Goal: Information Seeking & Learning: Find specific fact

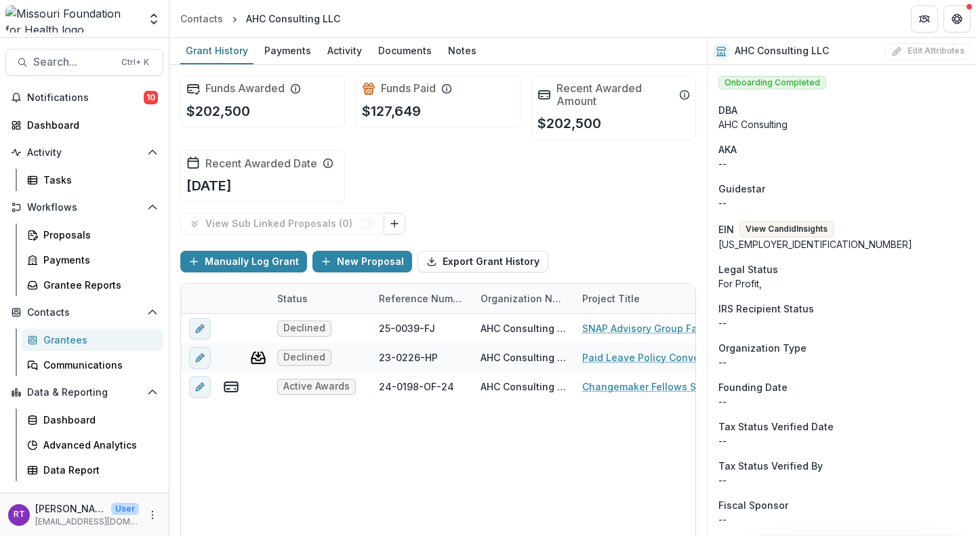
click at [76, 101] on span "Notifications" at bounding box center [85, 98] width 117 height 12
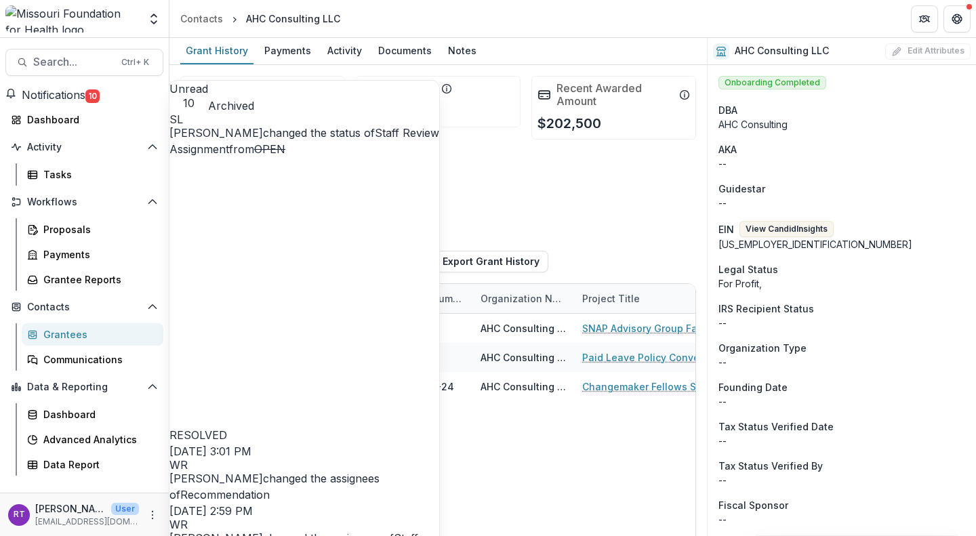
click at [614, 28] on header "Contacts AHC Consulting LLC" at bounding box center [572, 18] width 806 height 37
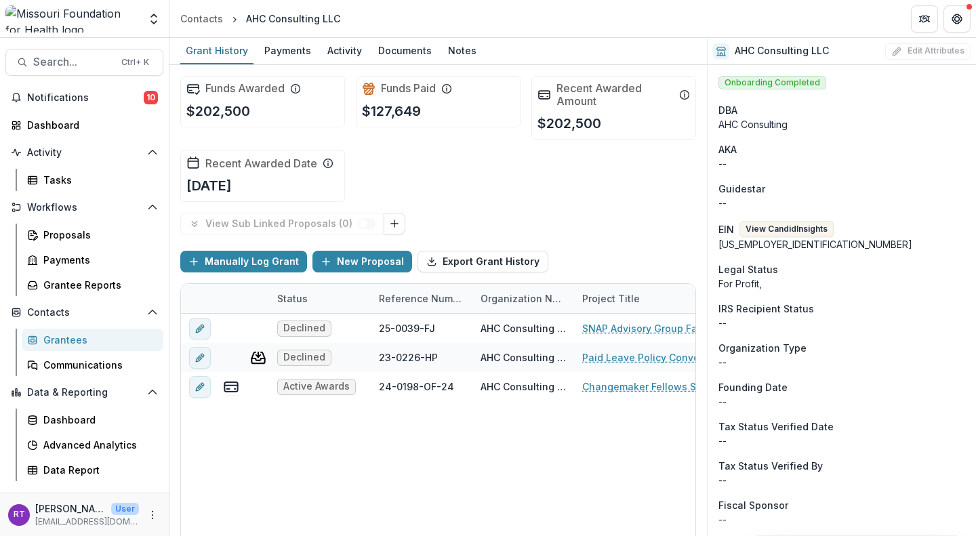
click at [614, 28] on header "Contacts AHC Consulting LLC" at bounding box center [572, 18] width 806 height 37
click at [77, 124] on div "Dashboard" at bounding box center [89, 125] width 125 height 14
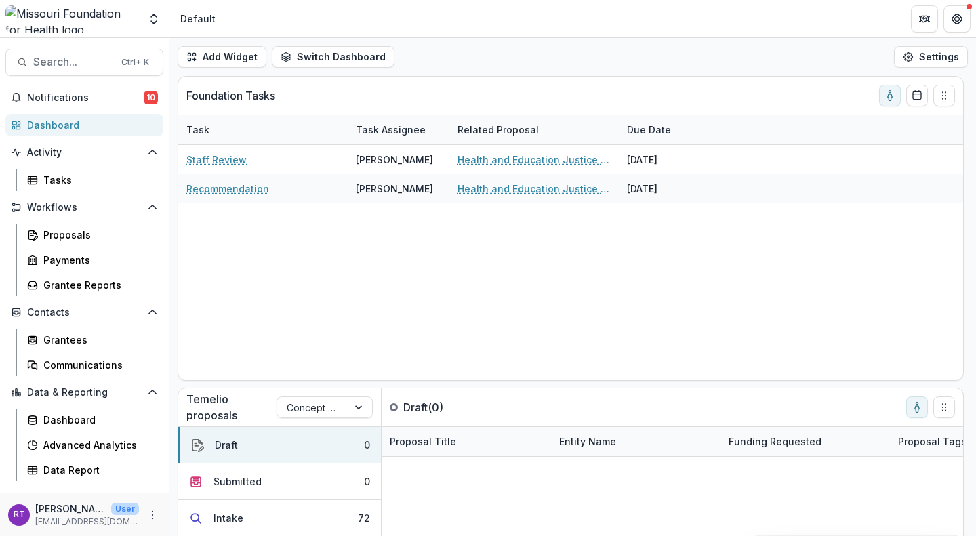
click at [66, 53] on button "Search... Ctrl + K" at bounding box center [84, 62] width 158 height 27
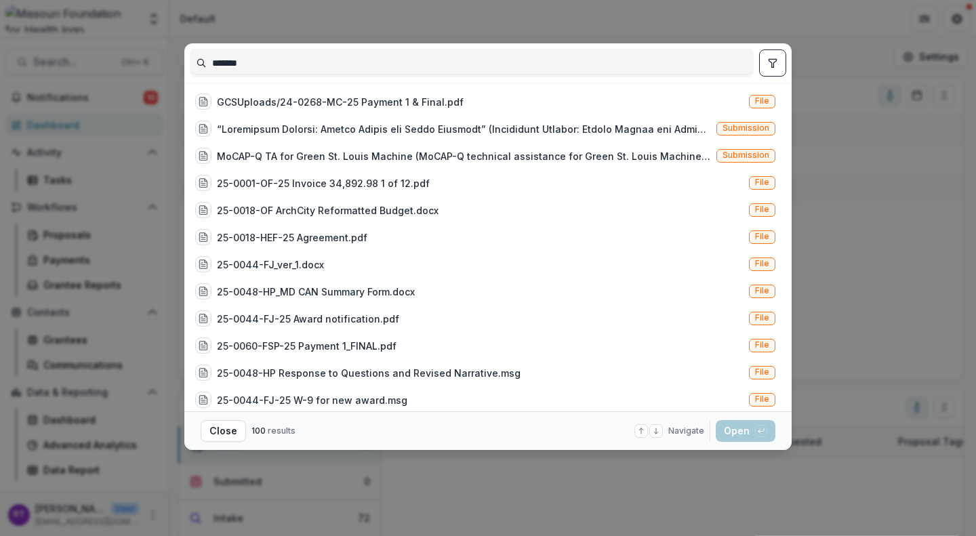
type input "*******"
click at [501, 125] on div at bounding box center [464, 129] width 494 height 14
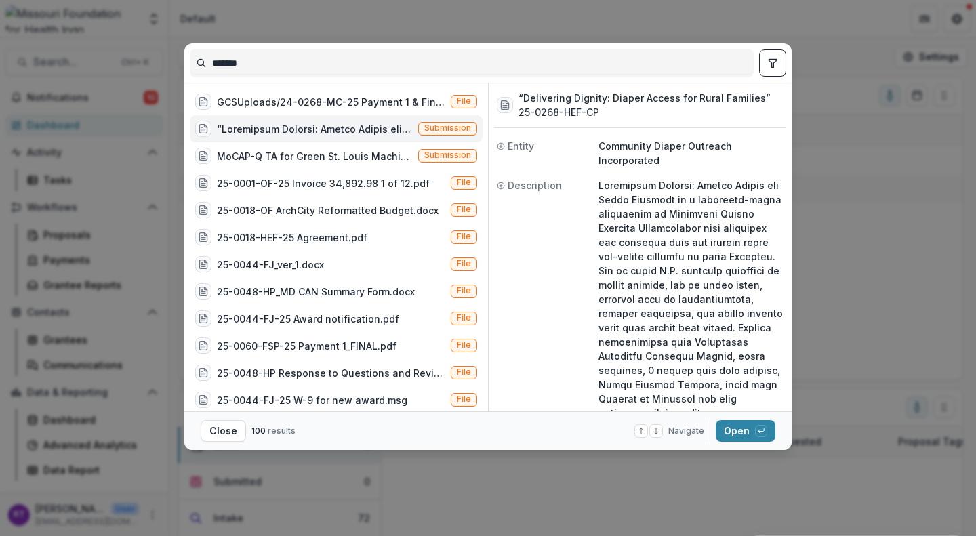
click at [750, 425] on button "Open with enter key" at bounding box center [745, 431] width 60 height 22
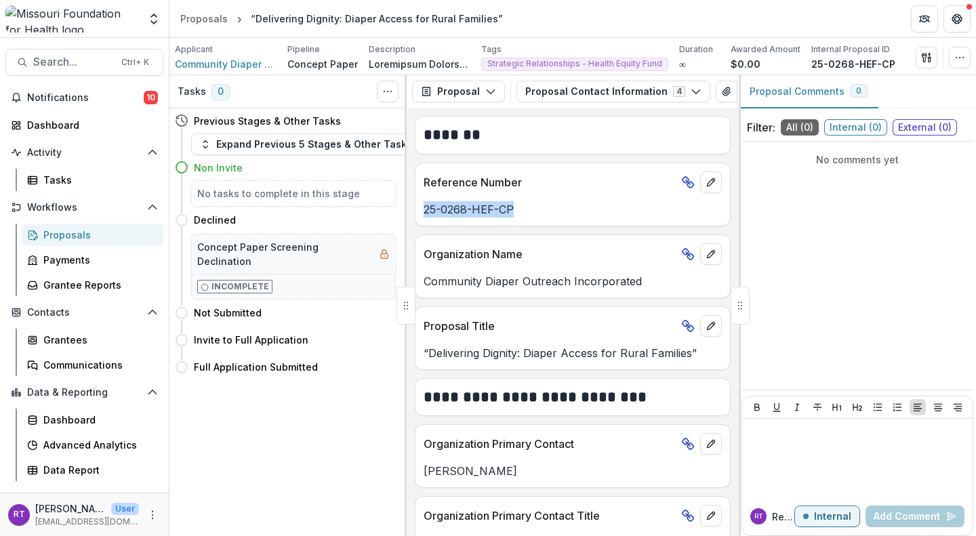
drag, startPoint x: 518, startPoint y: 213, endPoint x: 415, endPoint y: 205, distance: 102.6
click at [415, 205] on div "25-0268-HEF-CP" at bounding box center [572, 209] width 314 height 16
copy p "25-0268-HEF-CP"
click at [562, 88] on button "Proposal Contact Information 4" at bounding box center [613, 92] width 194 height 22
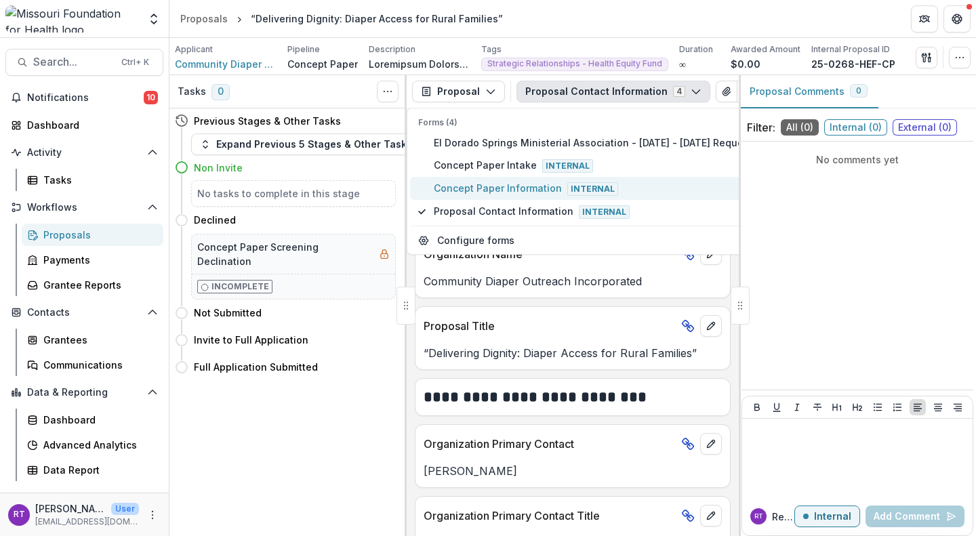
click at [568, 185] on span "Internal" at bounding box center [592, 189] width 51 height 14
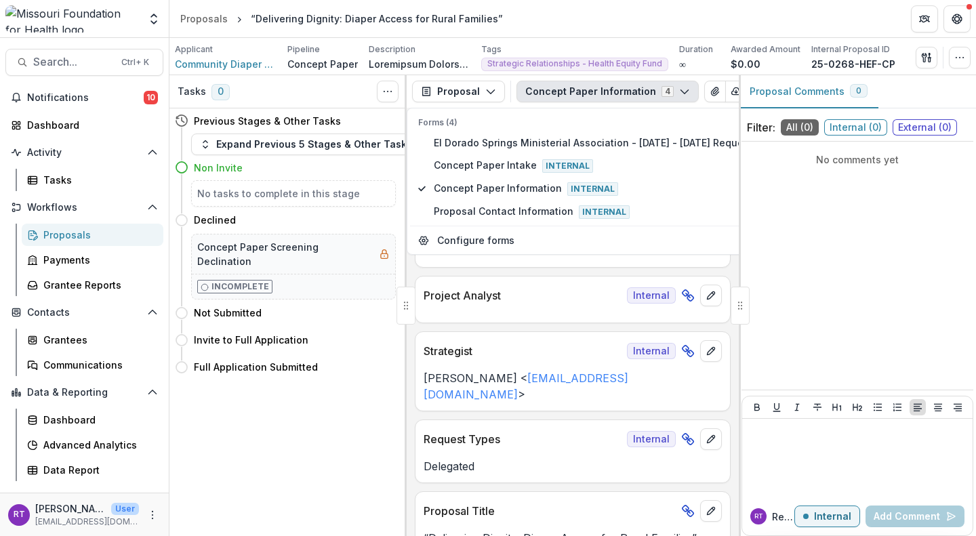
click at [545, 323] on div "Project Analyst Internal" at bounding box center [573, 299] width 316 height 47
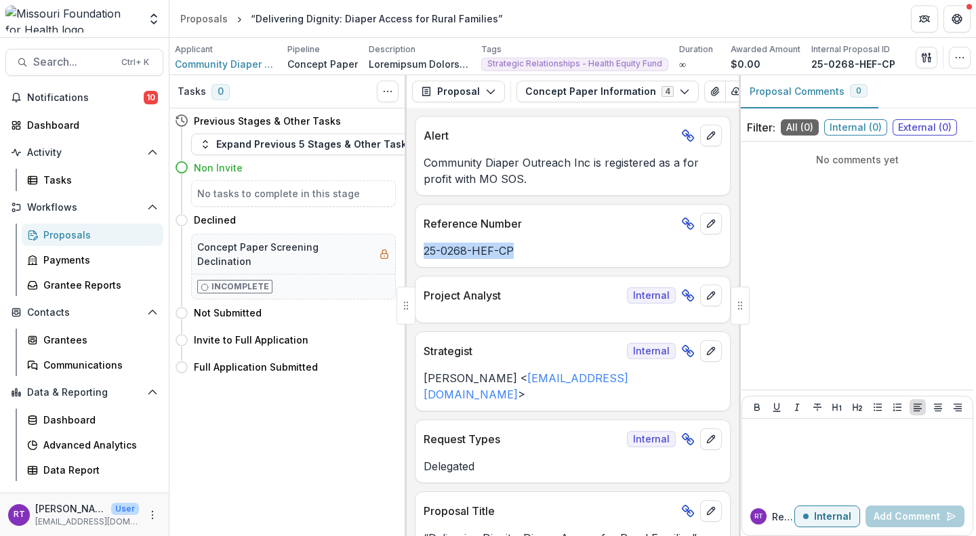
drag, startPoint x: 516, startPoint y: 253, endPoint x: 423, endPoint y: 254, distance: 93.5
click at [423, 254] on div "25-0268-HEF-CP" at bounding box center [572, 251] width 314 height 16
copy p "25-0268-HEF-CP"
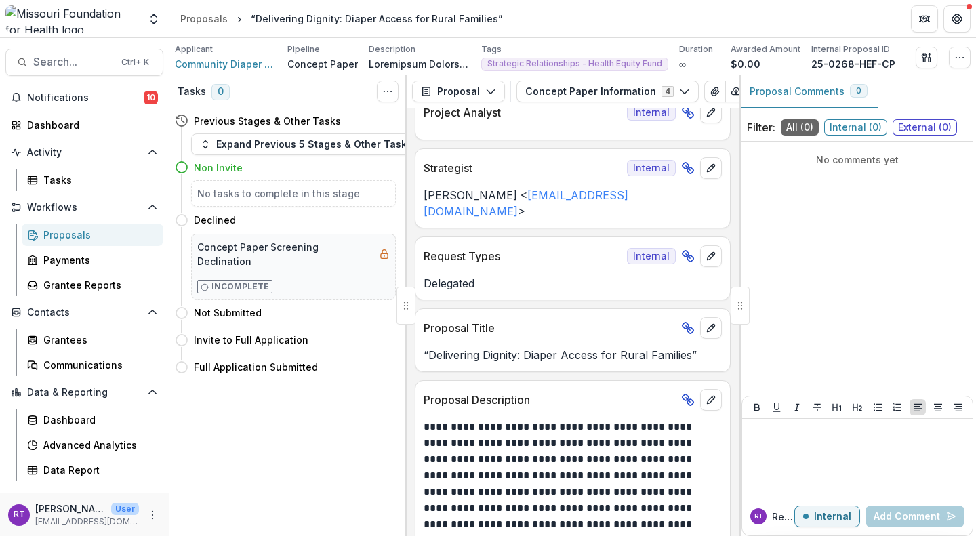
scroll to position [186, 0]
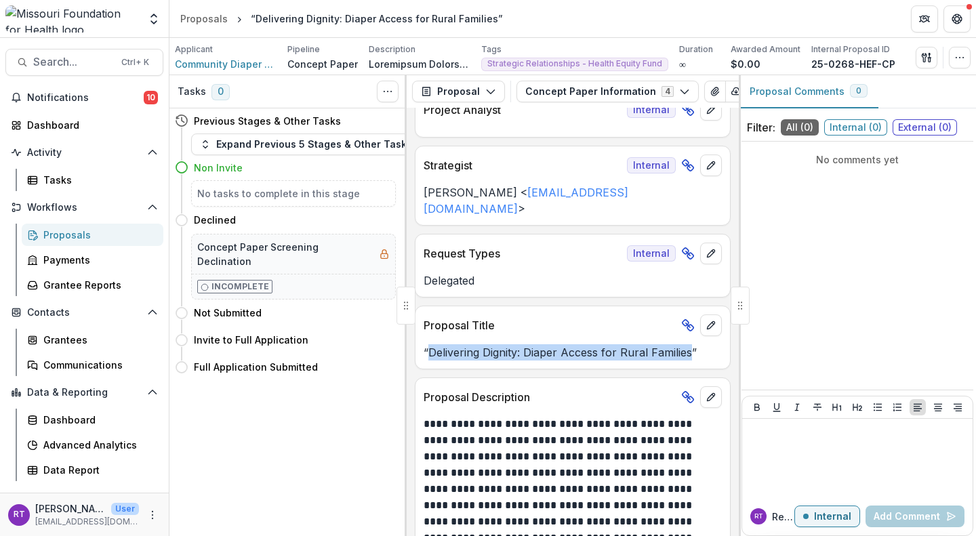
drag, startPoint x: 430, startPoint y: 338, endPoint x: 691, endPoint y: 341, distance: 260.8
click at [691, 344] on p "“Delivering Dignity: Diaper Access for Rural Families”" at bounding box center [572, 352] width 298 height 16
copy p "Delivering Dignity: Diaper Access for Rural Families"
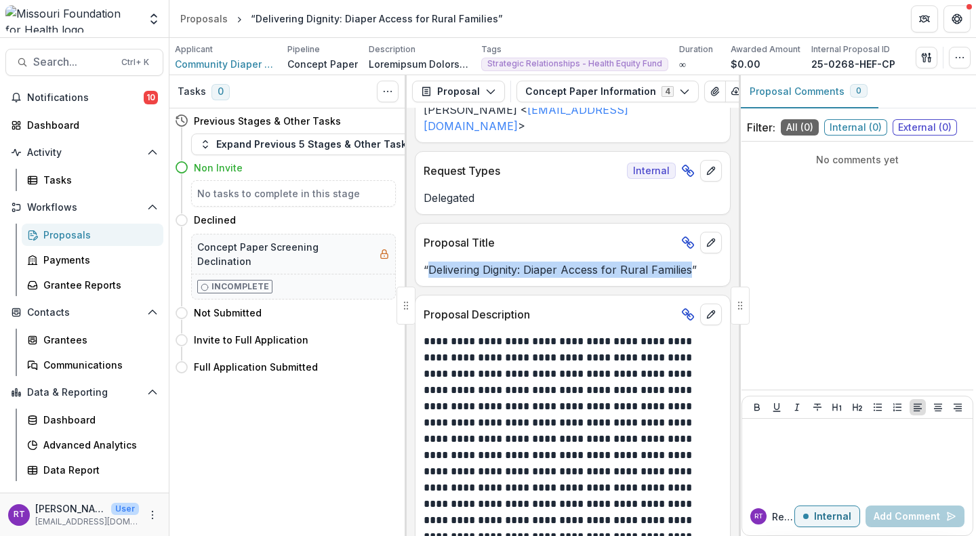
scroll to position [0, 0]
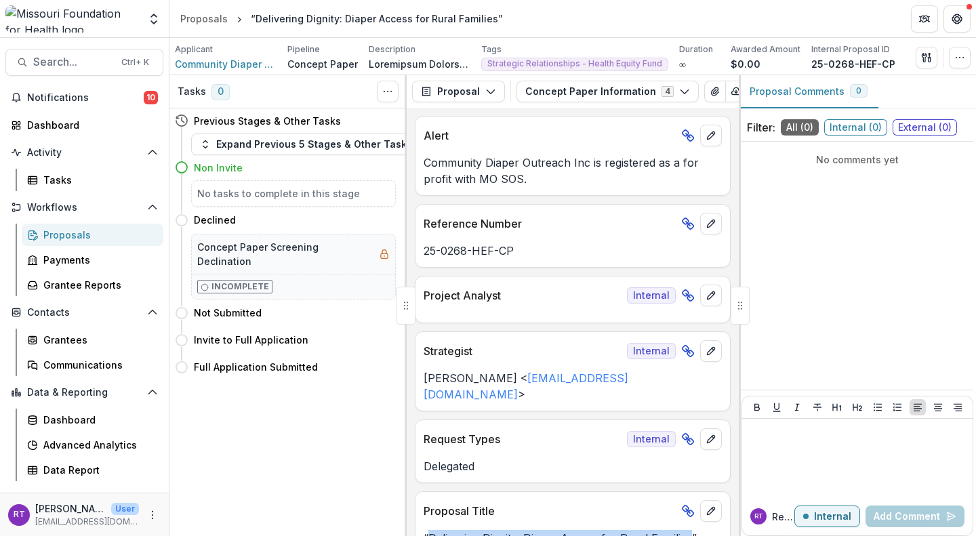
click at [96, 66] on span "Search..." at bounding box center [73, 62] width 80 height 13
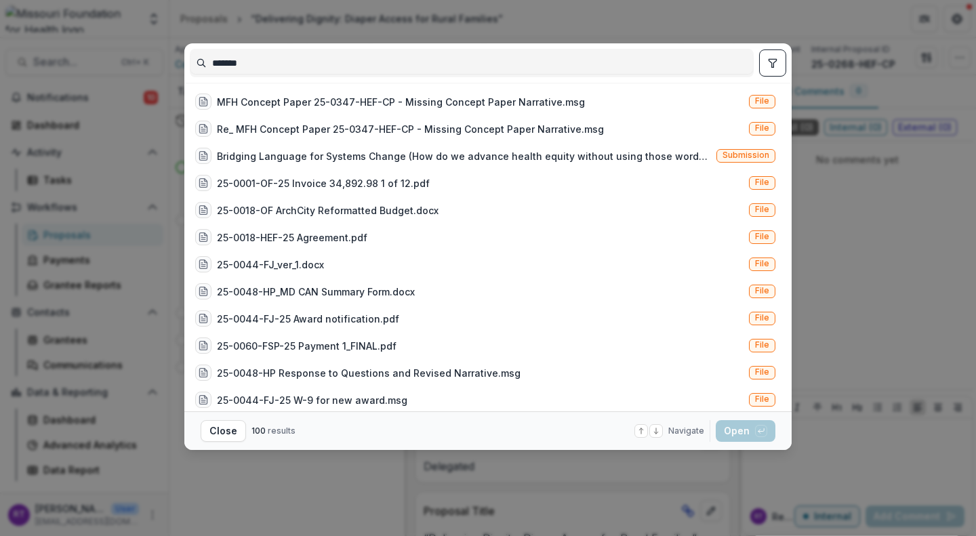
type input "*******"
click at [423, 161] on div "Bridging Language for Systems Change (How do we advance health equity without u…" at bounding box center [464, 156] width 494 height 14
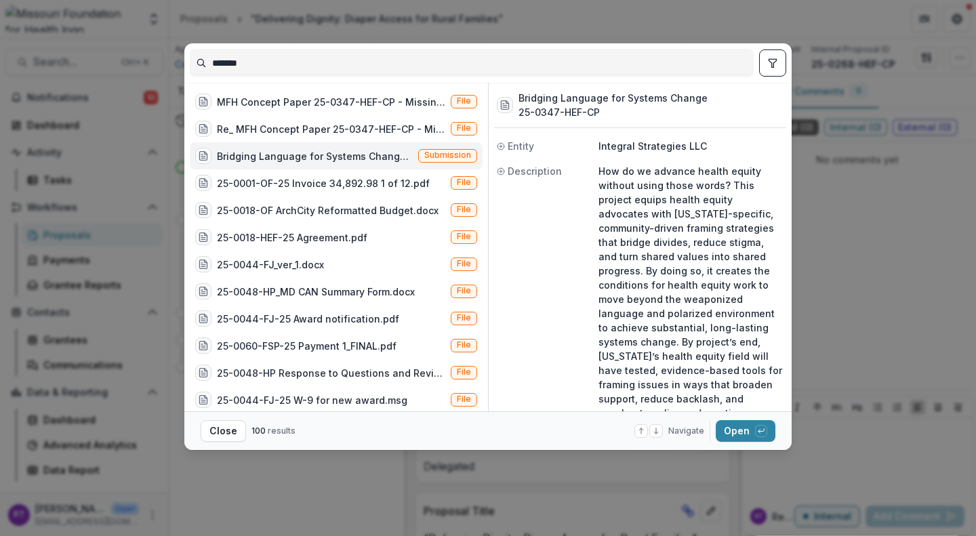
click at [735, 425] on button "Open with enter key" at bounding box center [745, 431] width 60 height 22
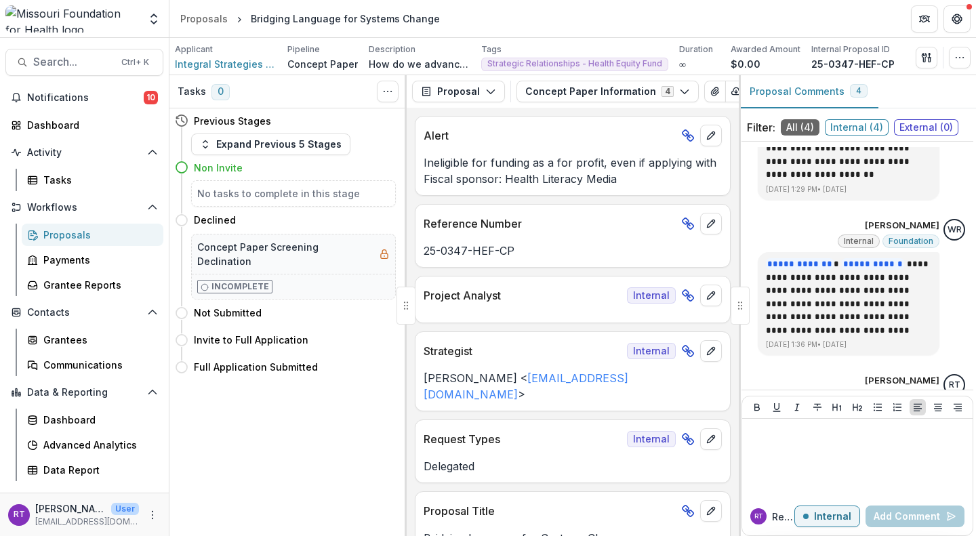
scroll to position [280, 0]
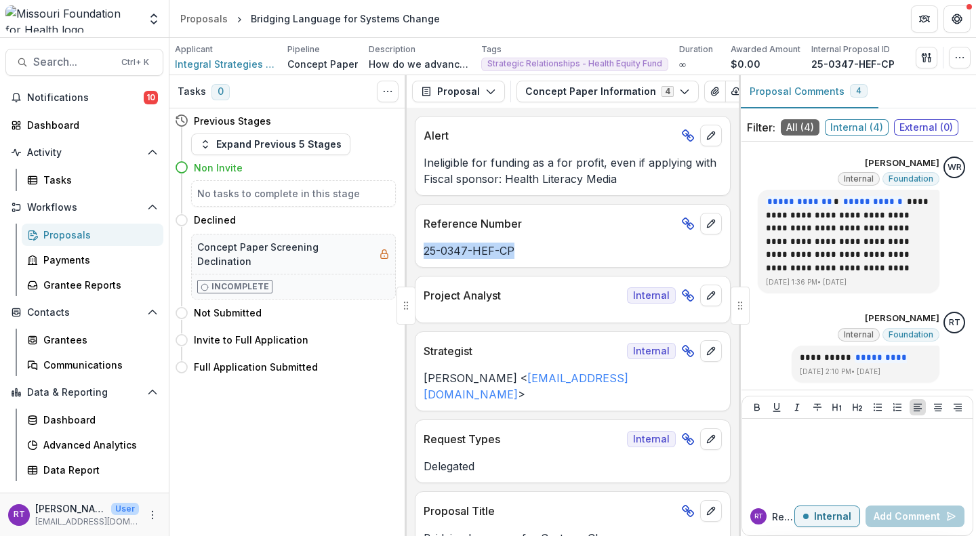
drag, startPoint x: 516, startPoint y: 250, endPoint x: 423, endPoint y: 253, distance: 92.2
click at [423, 253] on p "25-0347-HEF-CP" at bounding box center [572, 251] width 298 height 16
copy p "25-0347-HEF-CP"
click at [522, 250] on p "25-0347-HEF-CP" at bounding box center [572, 251] width 298 height 16
drag, startPoint x: 512, startPoint y: 255, endPoint x: 421, endPoint y: 259, distance: 91.5
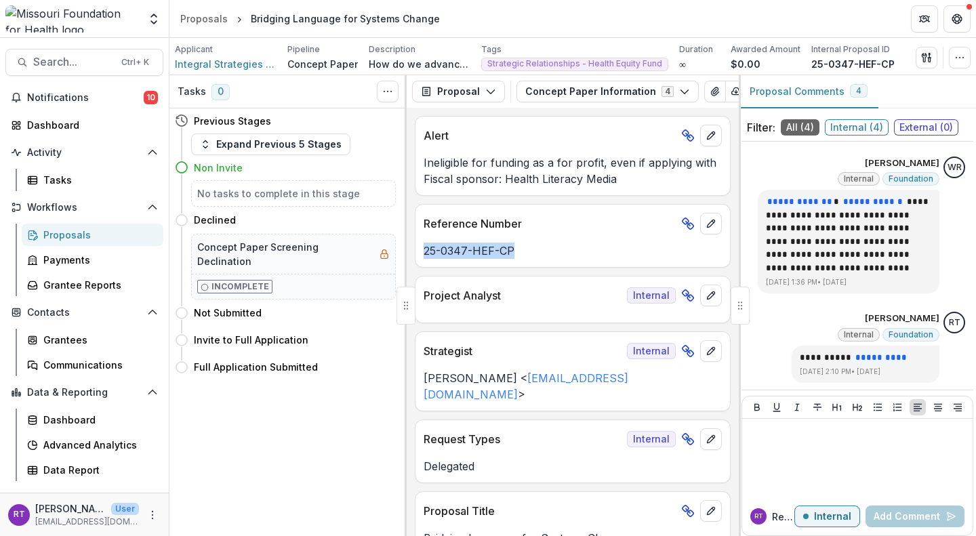
click at [421, 259] on div "25-0347-HEF-CP" at bounding box center [572, 251] width 314 height 16
copy p "25-0347-HEF-CP"
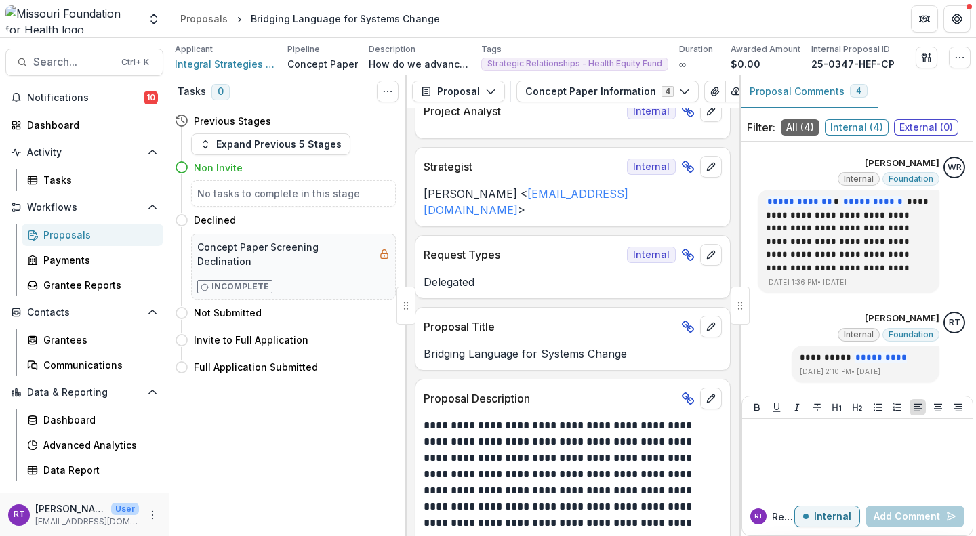
scroll to position [185, 0]
drag, startPoint x: 626, startPoint y: 339, endPoint x: 419, endPoint y: 346, distance: 206.7
click at [419, 346] on div "Bridging Language for Systems Change" at bounding box center [572, 353] width 314 height 16
copy p "Bridging Language for Systems Change"
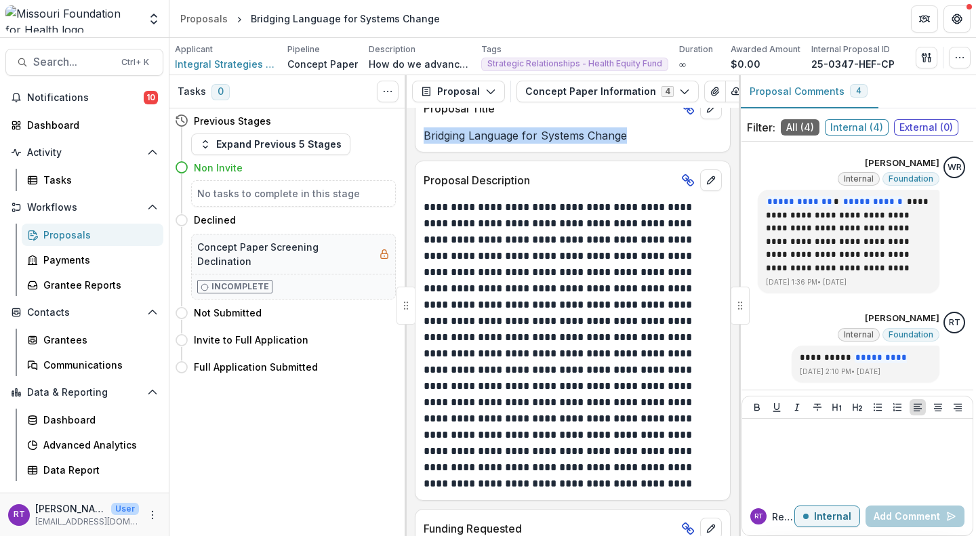
scroll to position [388, 0]
